Goal: Task Accomplishment & Management: Manage account settings

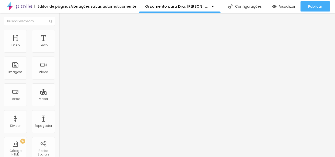
click at [59, 33] on img at bounding box center [61, 32] width 5 height 5
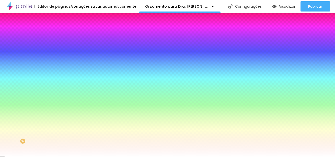
click at [59, 47] on span "Trocar imagem" at bounding box center [73, 45] width 28 height 4
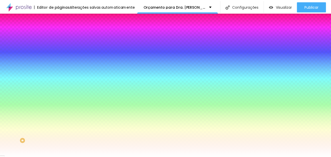
scroll to position [0, 0]
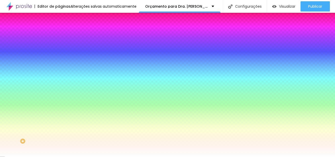
click at [59, 50] on div "Efeito da Imagem" at bounding box center [88, 47] width 59 height 3
click at [59, 106] on div "Efeito superior DESATIVADO Voltar ao padrão Efeito inferior DESATIVADO Voltar a…" at bounding box center [88, 92] width 59 height 28
click at [81, 81] on span "DESATIVADO" at bounding box center [90, 79] width 19 height 3
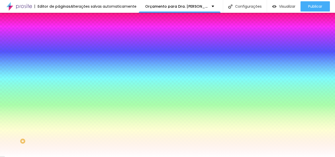
click at [79, 95] on span "DESATIVADO" at bounding box center [88, 93] width 19 height 3
click at [61, 90] on icon "button" at bounding box center [62, 89] width 2 height 2
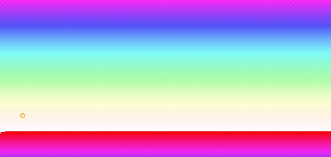
scroll to position [75, 0]
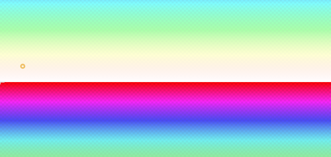
click at [7, 157] on input "radio" at bounding box center [4, 159] width 3 height 3
radio input "true"
radio input "false"
click at [10, 157] on input "radio" at bounding box center [8, 159] width 3 height 3
radio input "true"
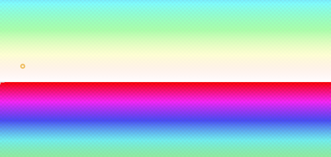
radio input "false"
type input "110"
type input "145"
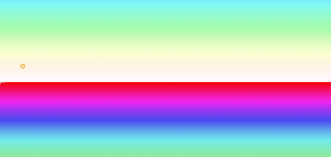
type input "165"
type input "170"
type input "175"
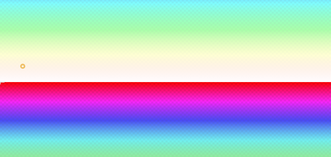
type input "175"
type input "185"
type input "190"
drag, startPoint x: 55, startPoint y: 139, endPoint x: 68, endPoint y: 138, distance: 13.6
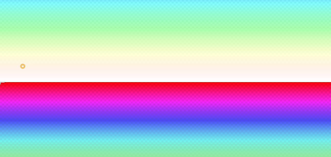
type input "190"
type input "180"
type input "185"
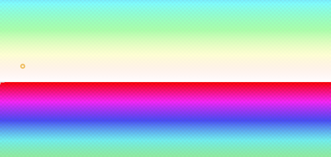
type input "185"
type input "215"
type input "220"
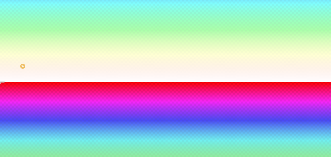
type input "230"
type input "235"
type input "230"
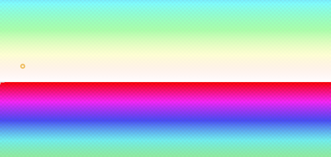
type input "230"
type input "215"
type input "160"
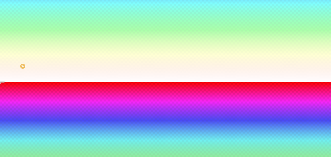
type input "140"
type input "100"
drag, startPoint x: 67, startPoint y: 138, endPoint x: 46, endPoint y: 135, distance: 21.2
type input "100"
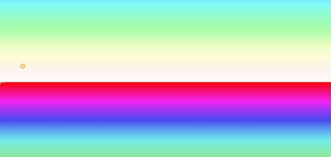
type input "95"
type input "90"
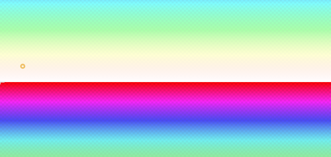
type input "80"
type input "50"
type input "55"
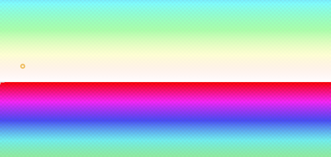
type input "55"
type input "165"
type input "200"
drag, startPoint x: 64, startPoint y: 126, endPoint x: 90, endPoint y: 122, distance: 25.9
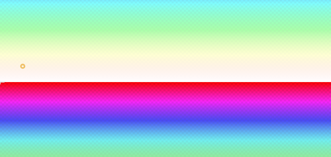
type input "200"
click at [13, 157] on input "radio" at bounding box center [11, 159] width 3 height 3
radio input "true"
radio input "false"
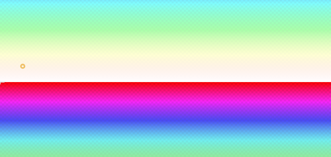
click at [26, 138] on rect at bounding box center [13, 145] width 26 height 14
click at [32, 82] on div at bounding box center [165, 82] width 331 height 0
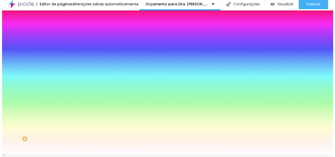
scroll to position [0, 0]
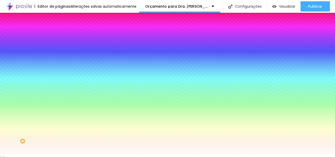
click at [61, 85] on icon "button" at bounding box center [63, 83] width 4 height 4
click at [59, 47] on span "Trocar imagem" at bounding box center [73, 45] width 28 height 4
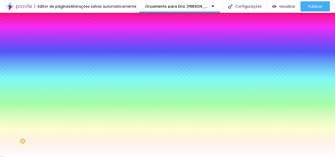
click at [63, 18] on img "button" at bounding box center [65, 19] width 4 height 4
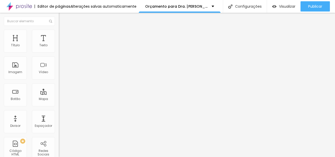
click at [63, 19] on img "button" at bounding box center [65, 19] width 4 height 4
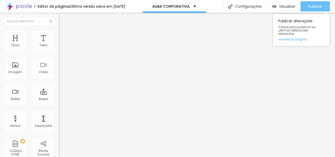
click at [320, 6] on span "Publicar" at bounding box center [315, 6] width 14 height 4
